Goal: Navigation & Orientation: Understand site structure

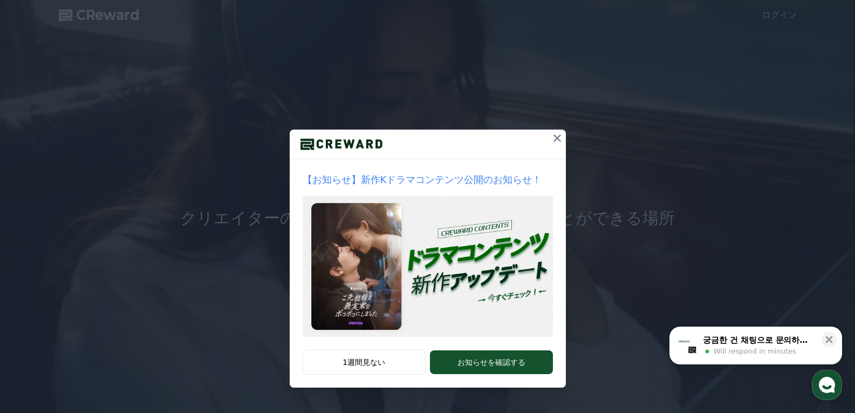
click at [551, 138] on icon at bounding box center [557, 138] width 13 height 13
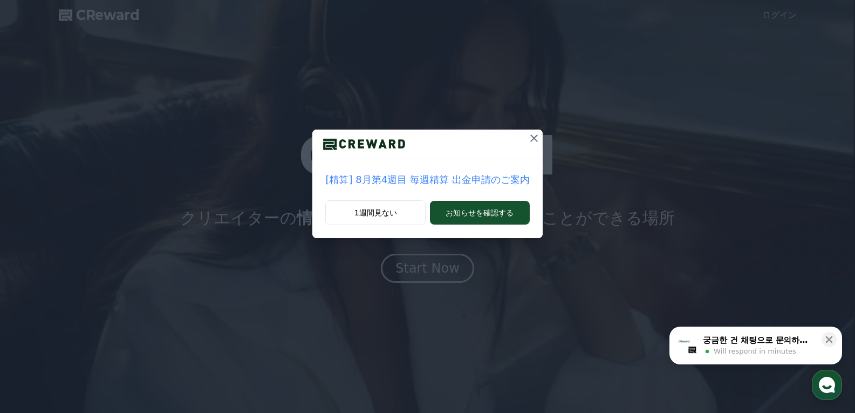
click at [528, 139] on icon at bounding box center [534, 138] width 13 height 13
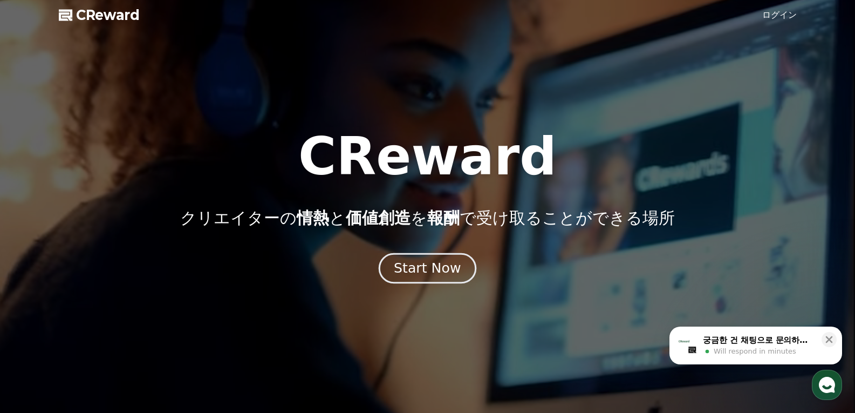
click at [440, 261] on div "Start Now" at bounding box center [427, 268] width 67 height 18
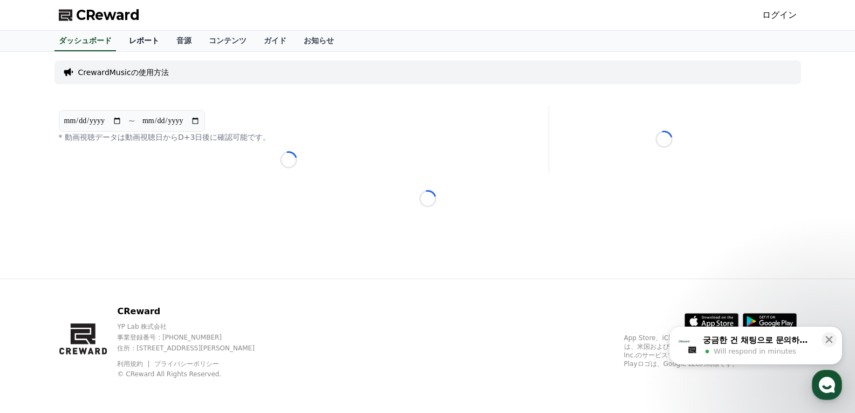
click at [133, 44] on link "レポート" at bounding box center [143, 41] width 47 height 21
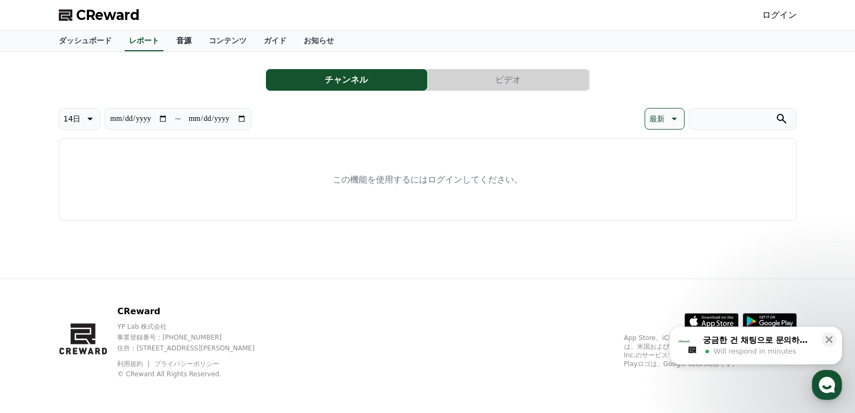
click at [168, 45] on link "音源" at bounding box center [184, 41] width 32 height 21
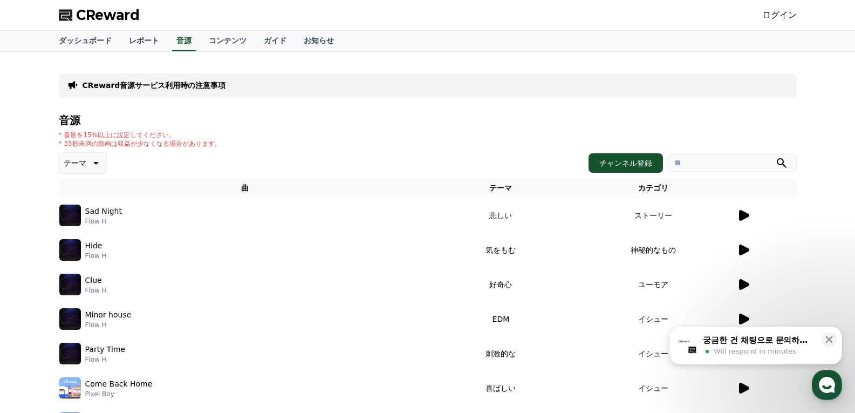
click at [747, 247] on icon at bounding box center [743, 249] width 13 height 13
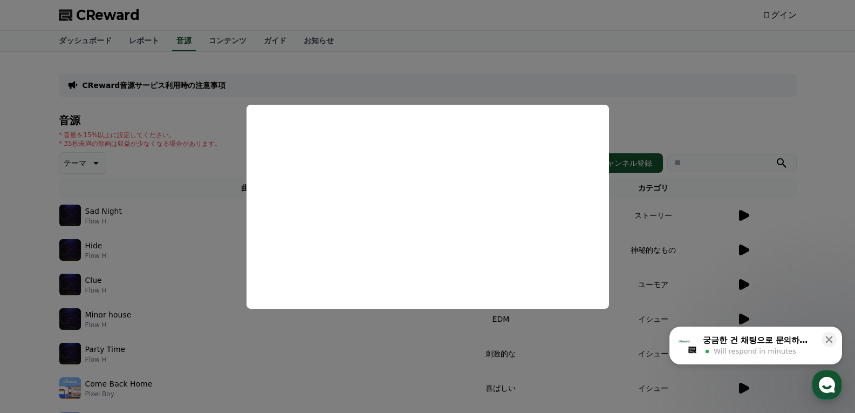
click at [626, 229] on button "close modal" at bounding box center [427, 206] width 855 height 413
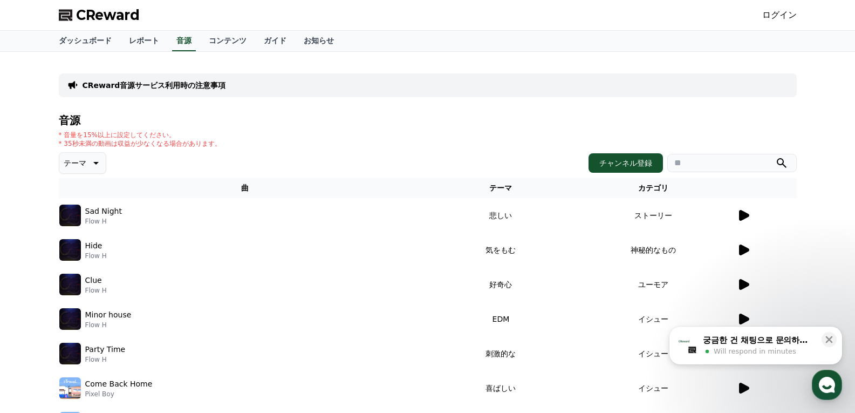
click at [740, 216] on icon at bounding box center [744, 215] width 10 height 11
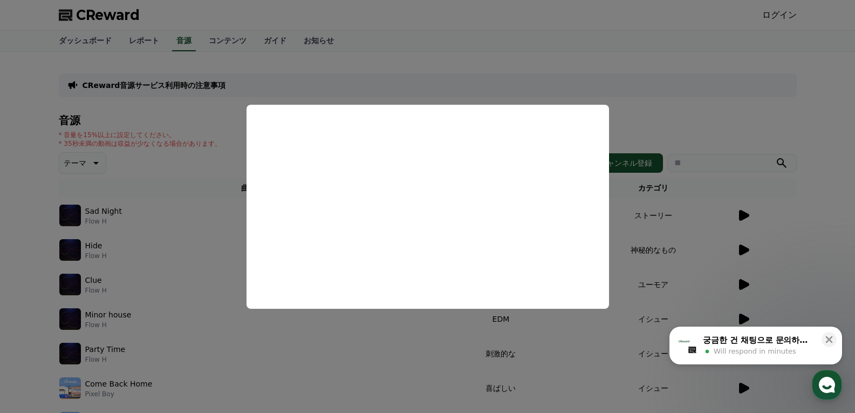
click at [617, 247] on button "close modal" at bounding box center [427, 206] width 855 height 413
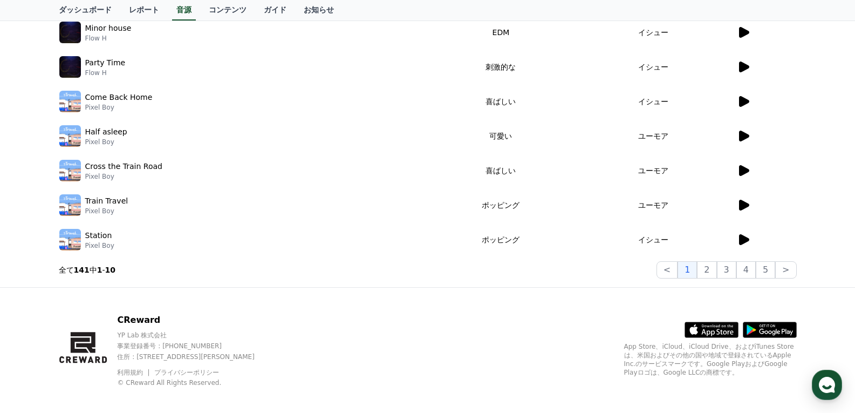
scroll to position [295, 0]
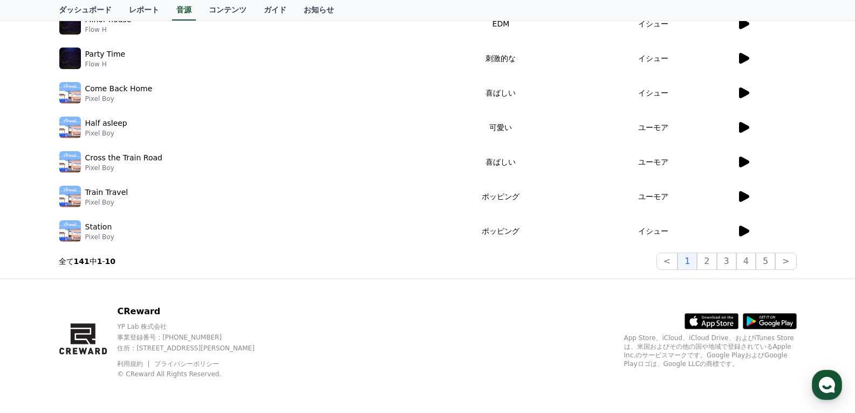
drag, startPoint x: 63, startPoint y: 263, endPoint x: 101, endPoint y: 261, distance: 38.4
click at [101, 261] on p "全て 141 中 1 - 10" at bounding box center [87, 261] width 57 height 11
click at [105, 263] on p "全て 141 中 1 - 10" at bounding box center [87, 261] width 57 height 11
click at [65, 261] on p "全て 141 中 1 - 10" at bounding box center [87, 261] width 57 height 11
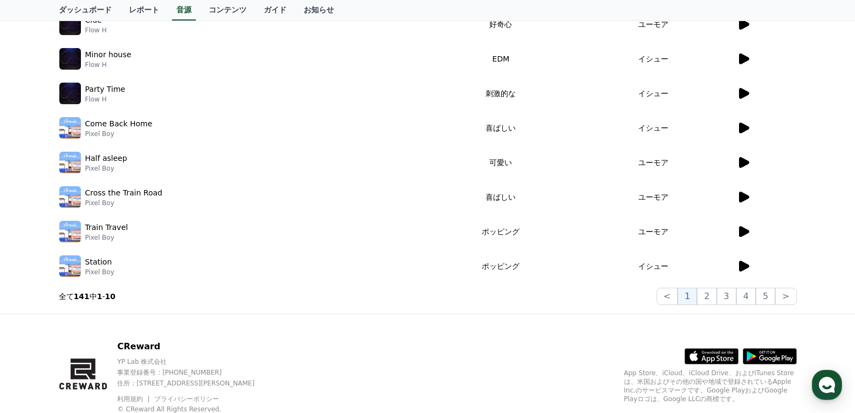
scroll to position [241, 0]
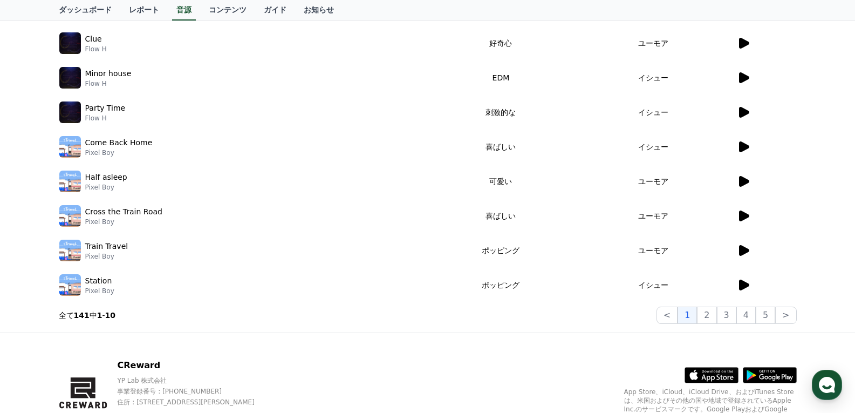
click at [743, 183] on icon at bounding box center [744, 181] width 10 height 11
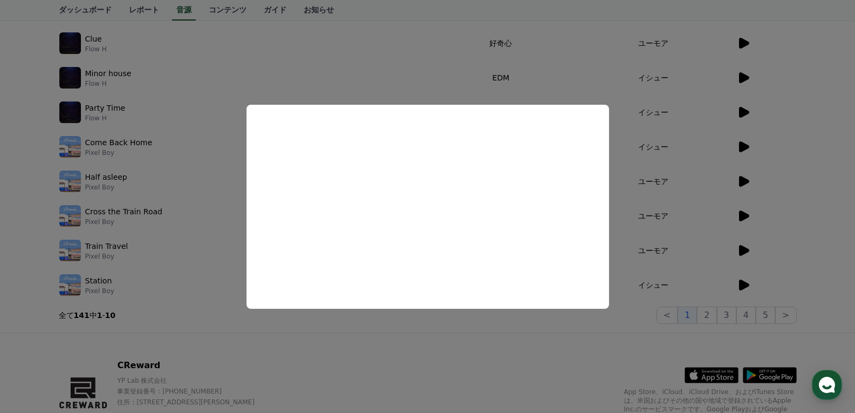
drag, startPoint x: 655, startPoint y: 165, endPoint x: 666, endPoint y: 174, distance: 14.6
click at [655, 166] on button "close modal" at bounding box center [427, 206] width 855 height 413
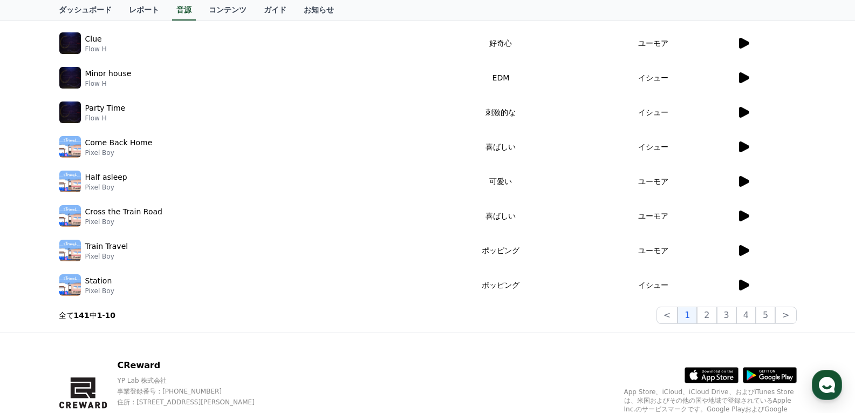
click at [741, 117] on icon at bounding box center [744, 112] width 10 height 11
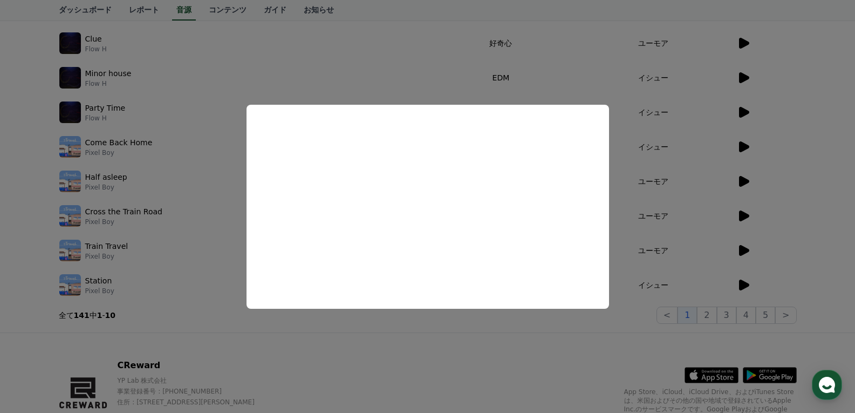
click at [619, 260] on button "close modal" at bounding box center [427, 206] width 855 height 413
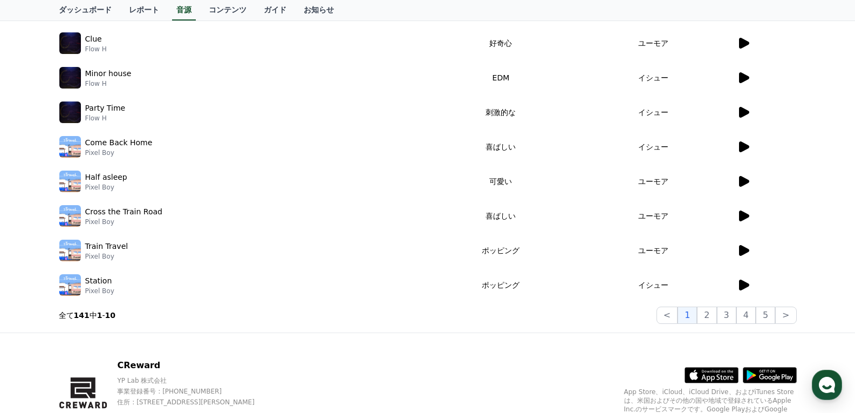
click at [747, 288] on icon at bounding box center [743, 284] width 13 height 13
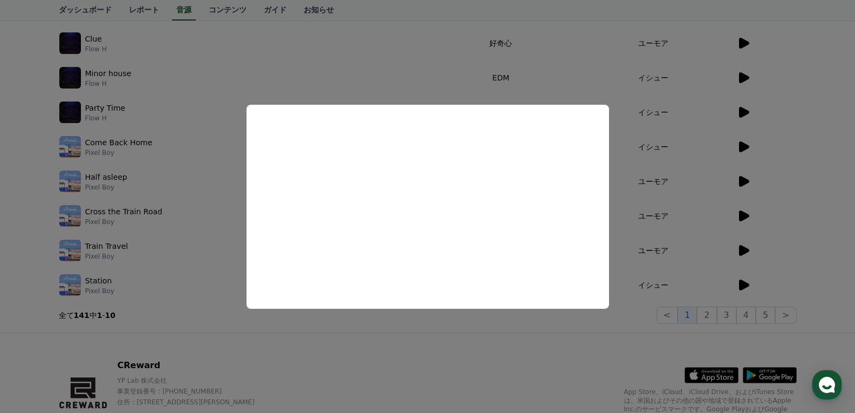
click at [619, 269] on button "close modal" at bounding box center [427, 206] width 855 height 413
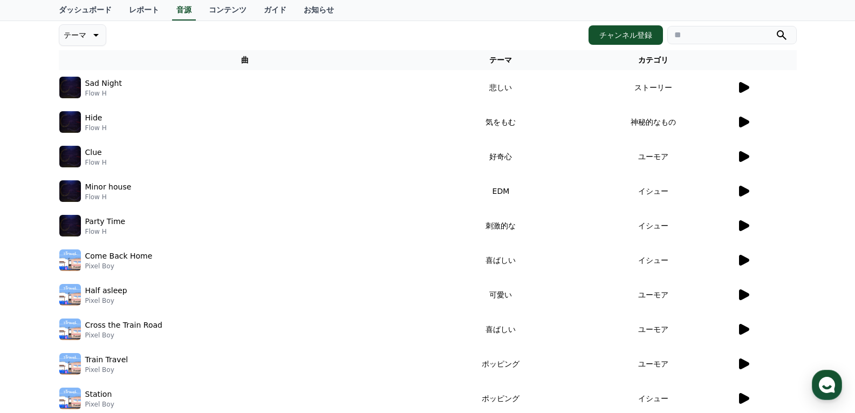
scroll to position [0, 0]
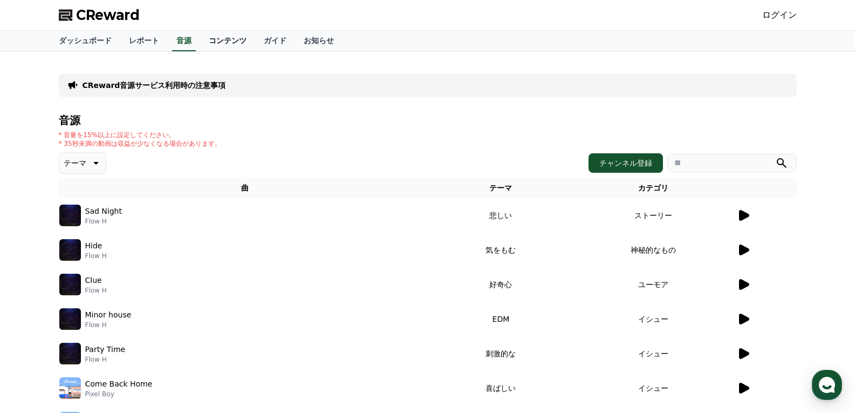
click at [200, 43] on link "コンテンツ" at bounding box center [227, 41] width 55 height 21
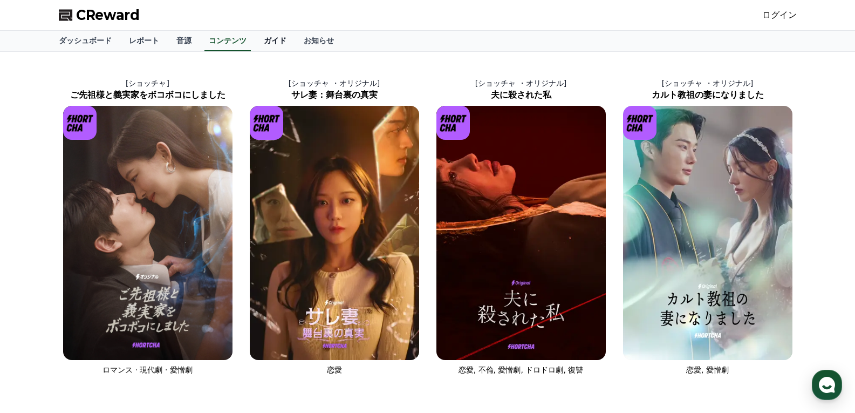
click at [255, 44] on link "ガイド" at bounding box center [275, 41] width 40 height 21
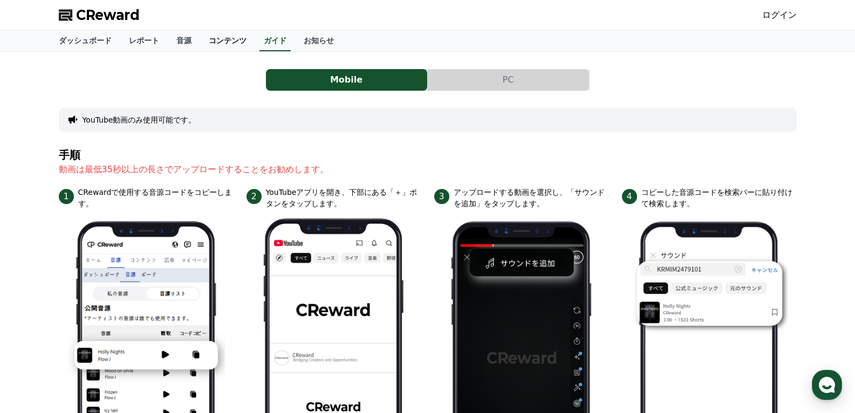
click at [212, 45] on link "コンテンツ" at bounding box center [227, 41] width 55 height 21
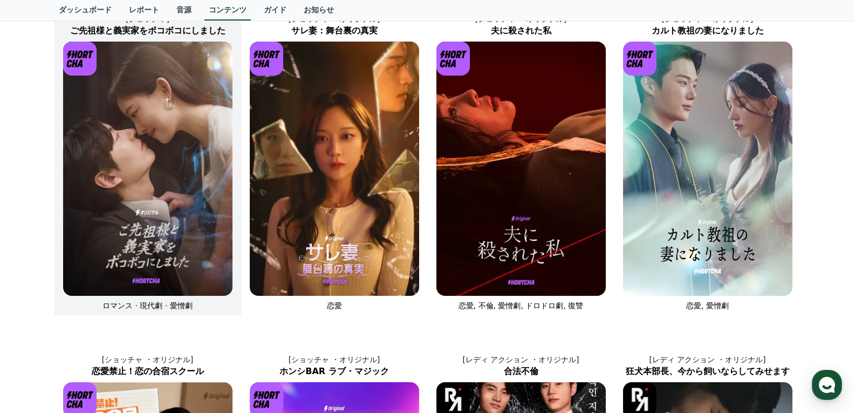
scroll to position [162, 0]
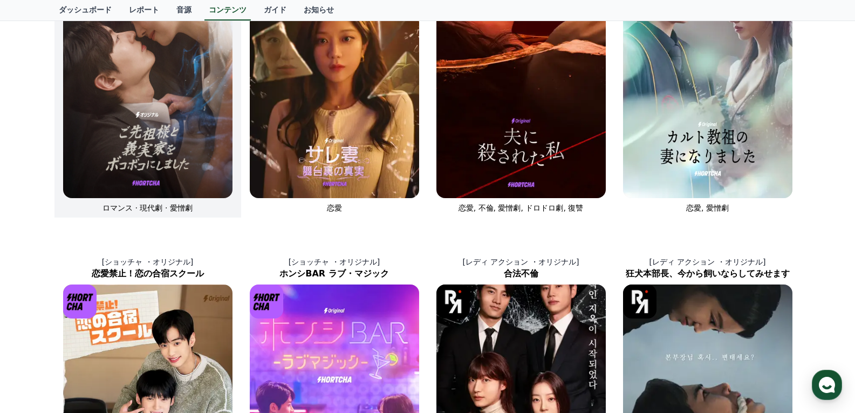
click at [193, 115] on img at bounding box center [147, 71] width 169 height 254
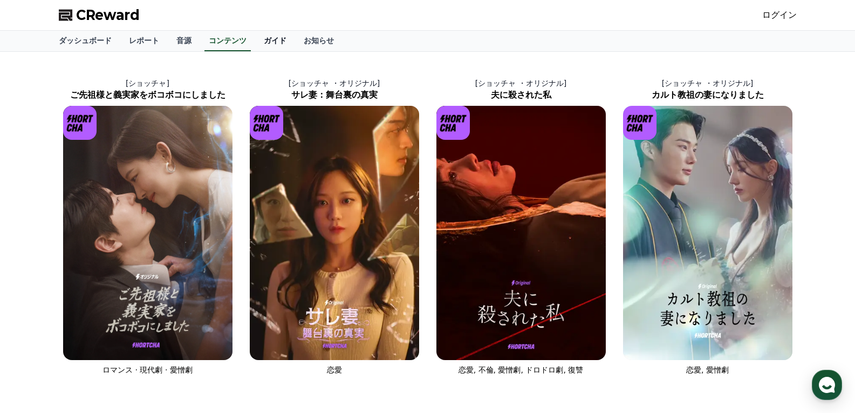
click at [255, 46] on link "ガイド" at bounding box center [275, 41] width 40 height 21
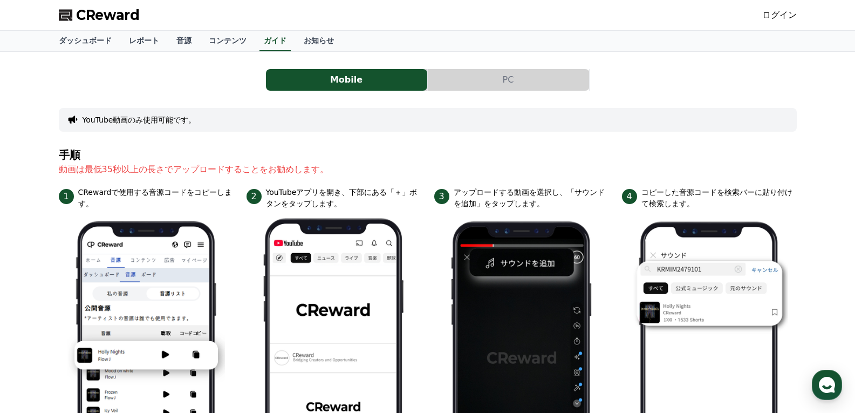
click at [516, 84] on button "PC" at bounding box center [508, 80] width 161 height 22
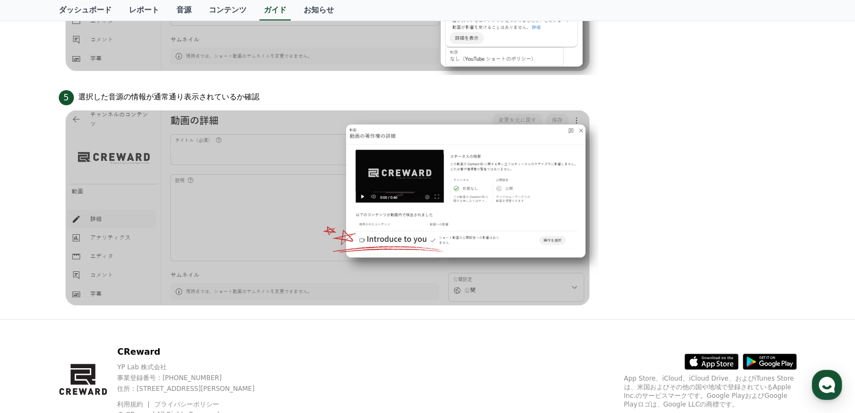
scroll to position [1053, 0]
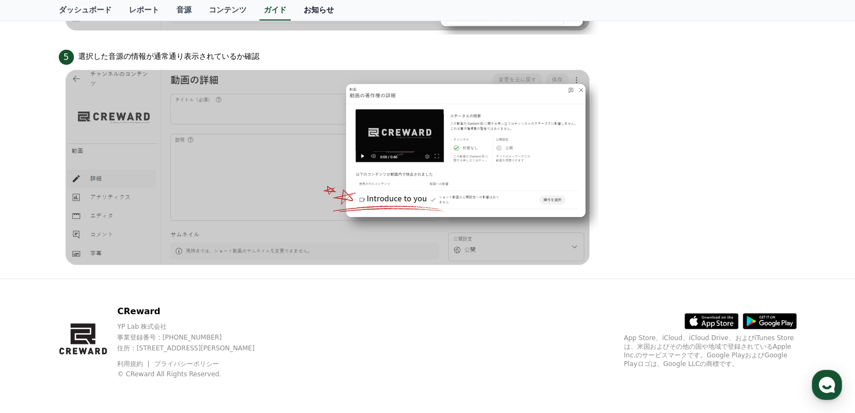
click at [295, 11] on link "お知らせ" at bounding box center [318, 10] width 47 height 21
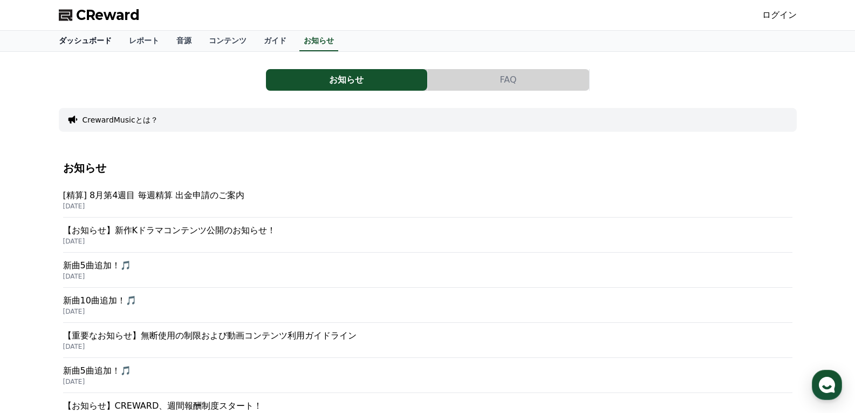
click at [84, 35] on link "ダッシュボード" at bounding box center [85, 41] width 70 height 21
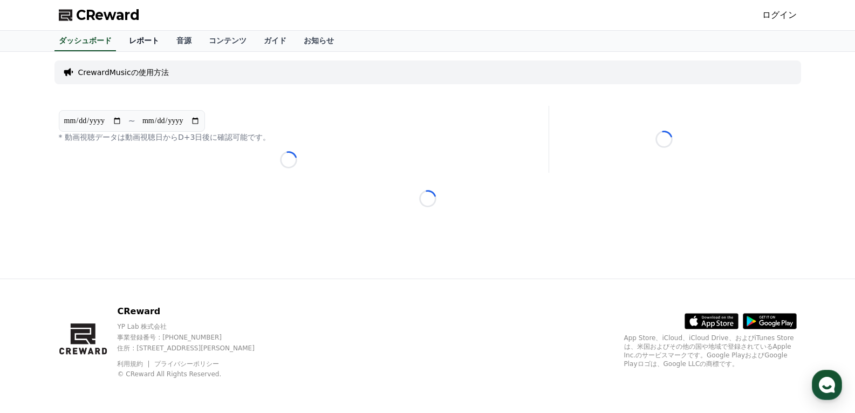
click at [128, 42] on link "レポート" at bounding box center [143, 41] width 47 height 21
